Goal: Task Accomplishment & Management: Complete application form

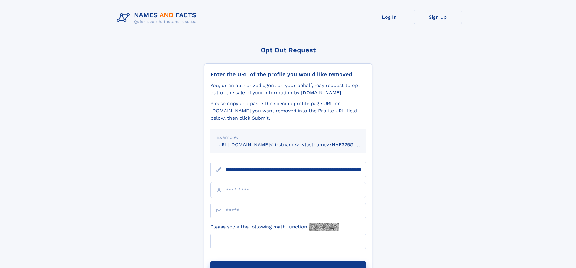
scroll to position [0, 61]
type input "**********"
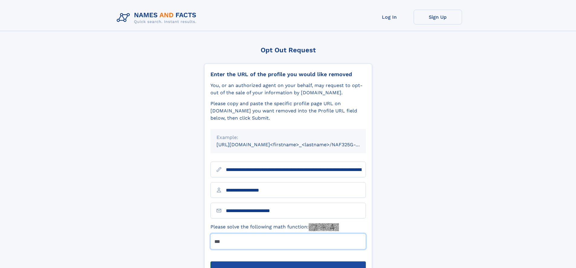
type input "***"
click at [288, 262] on button "Submit Opt Out Request" at bounding box center [289, 271] width 156 height 19
